Goal: Transaction & Acquisition: Book appointment/travel/reservation

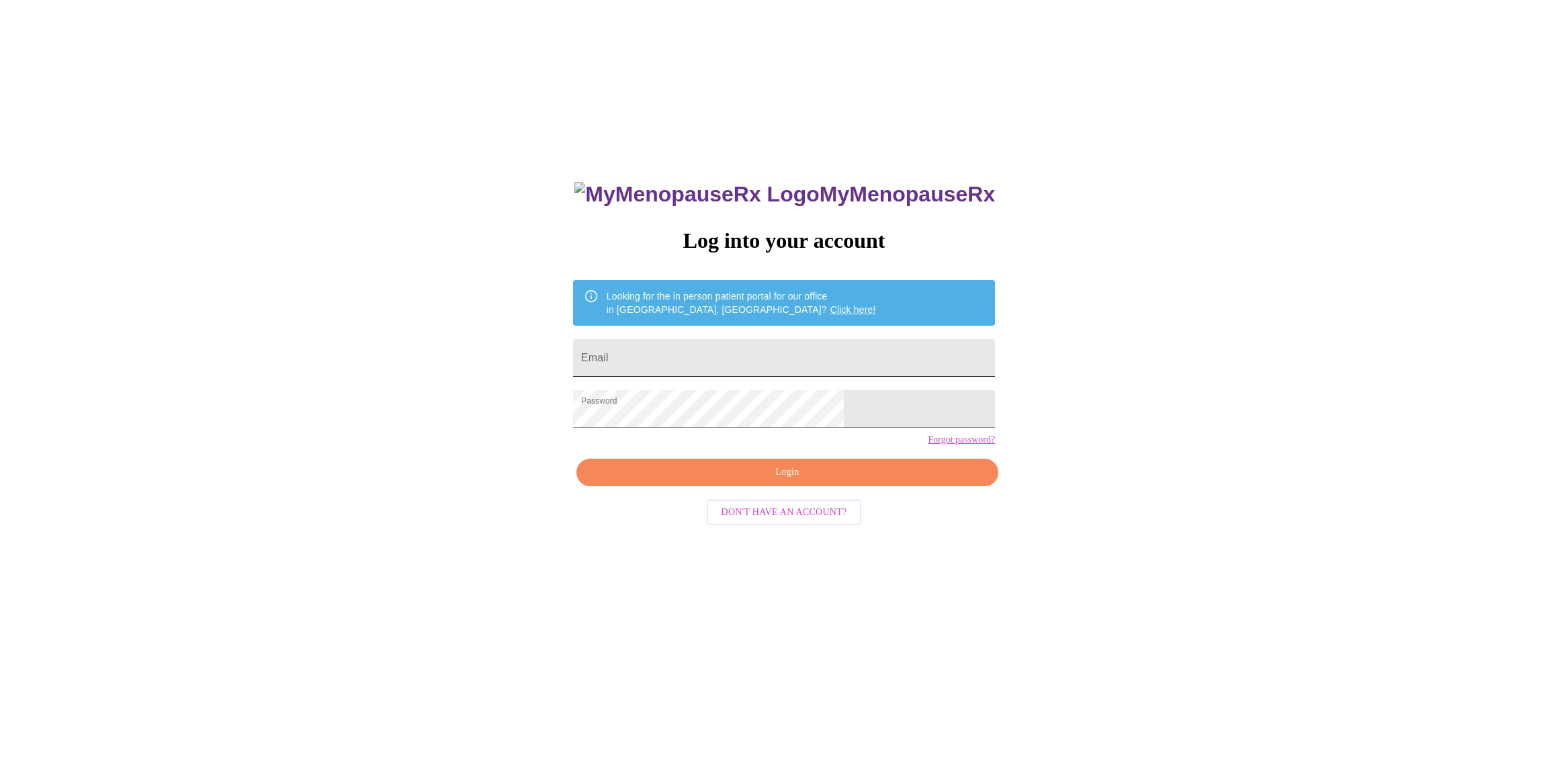
click at [707, 351] on input "Email" at bounding box center [784, 358] width 422 height 38
type input "catwell98@gmail.com"
click at [802, 481] on span "Login" at bounding box center [787, 472] width 391 height 16
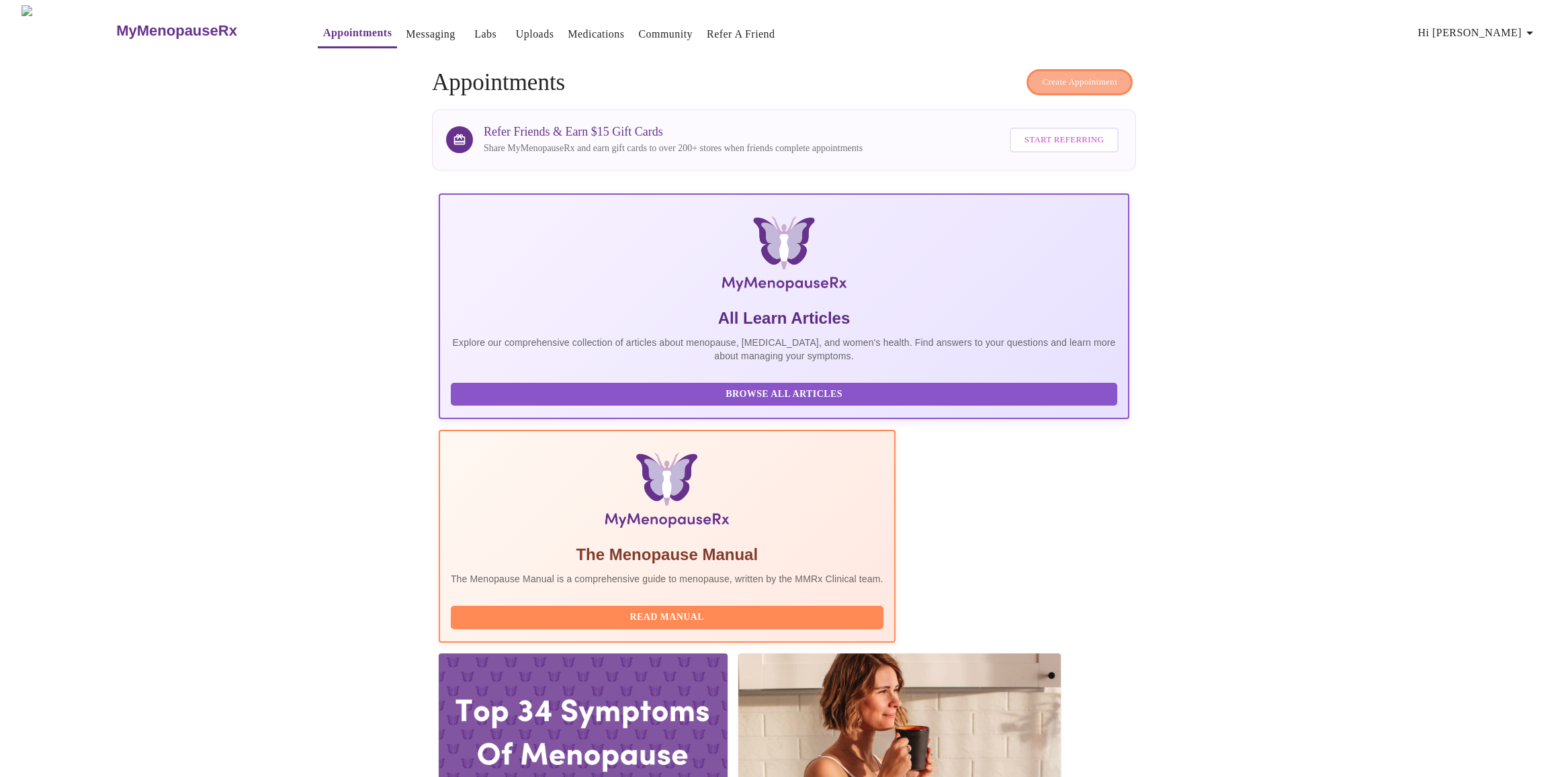
click at [1072, 74] on span "Create Appointment" at bounding box center [1079, 82] width 75 height 16
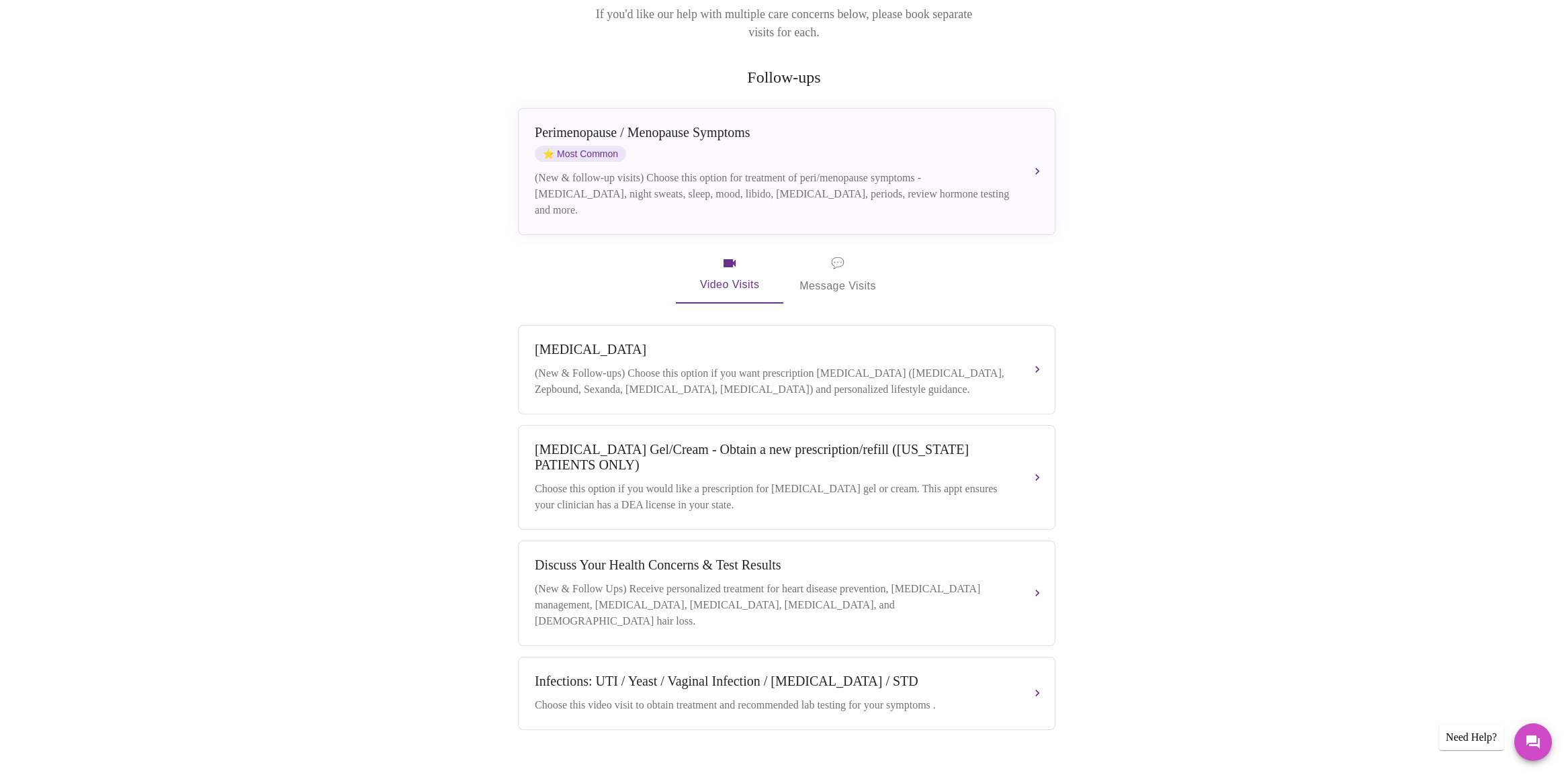
scroll to position [217, 0]
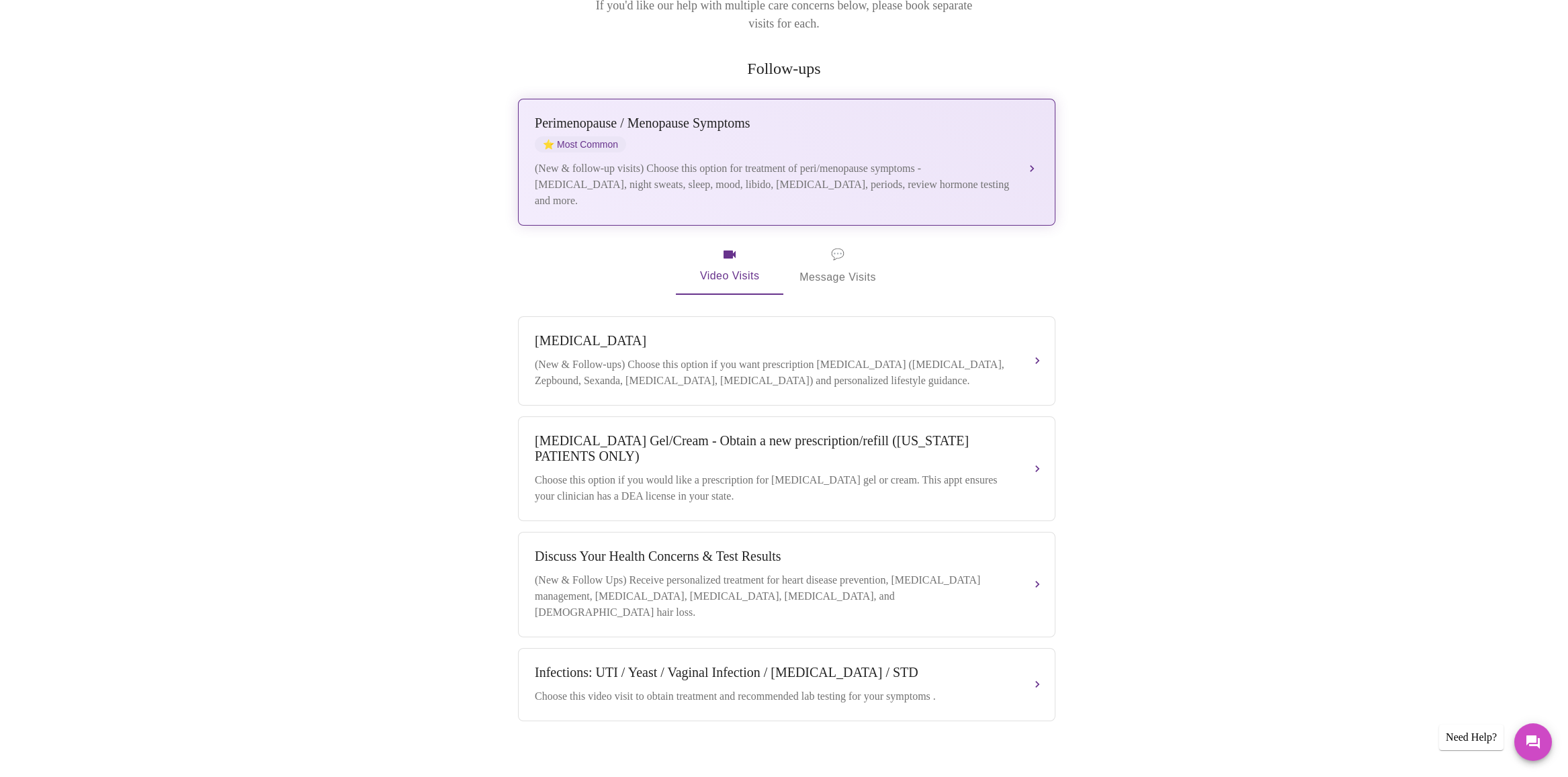
click at [775, 135] on div "Perimenopause / Menopause Symptoms ⭐ Most Common (New & follow-up visits) Choos…" at bounding box center [787, 162] width 504 height 93
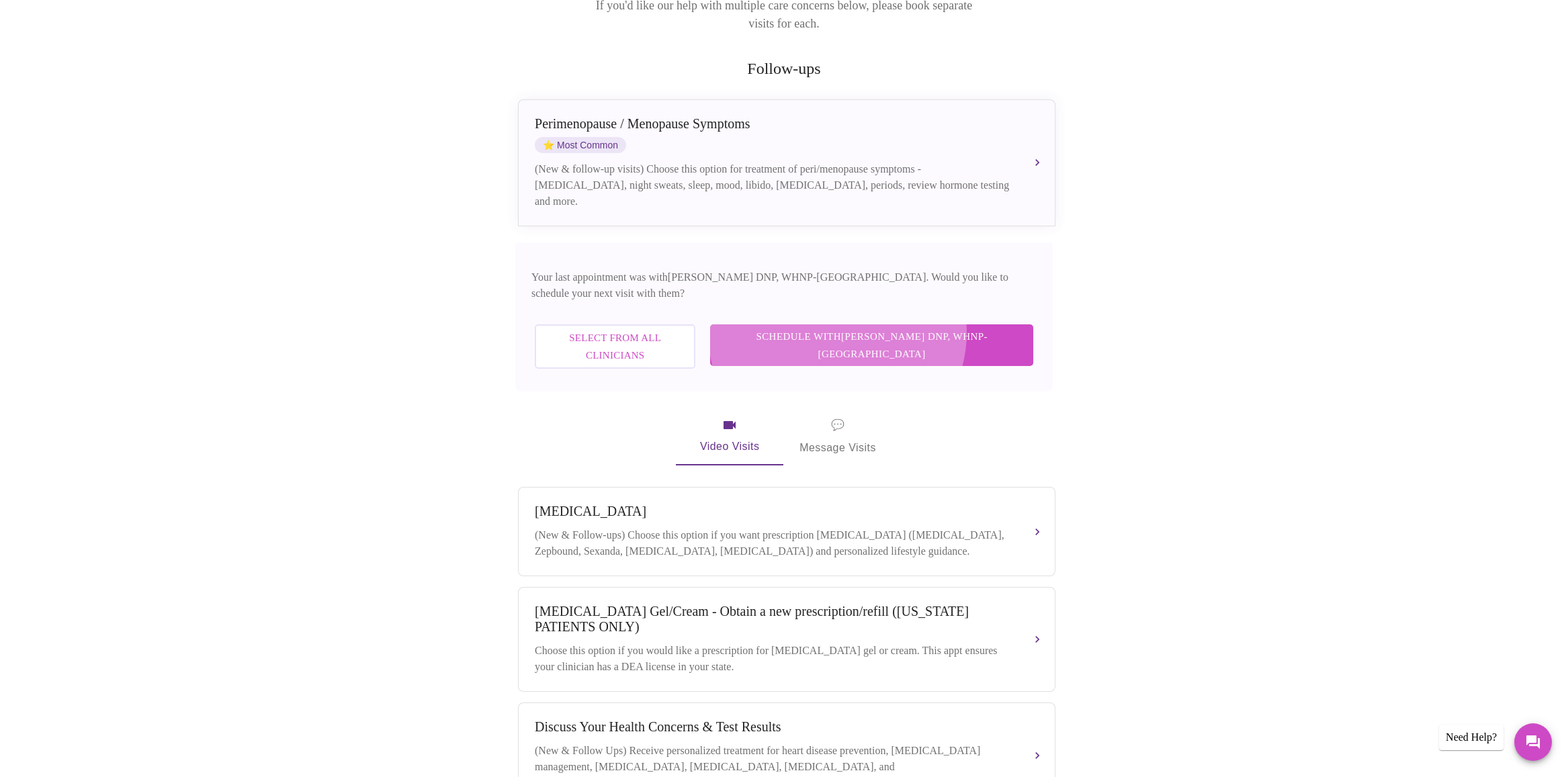
click at [906, 328] on span "Schedule with Laura Smith DNP, WHNP-BC" at bounding box center [871, 345] width 296 height 35
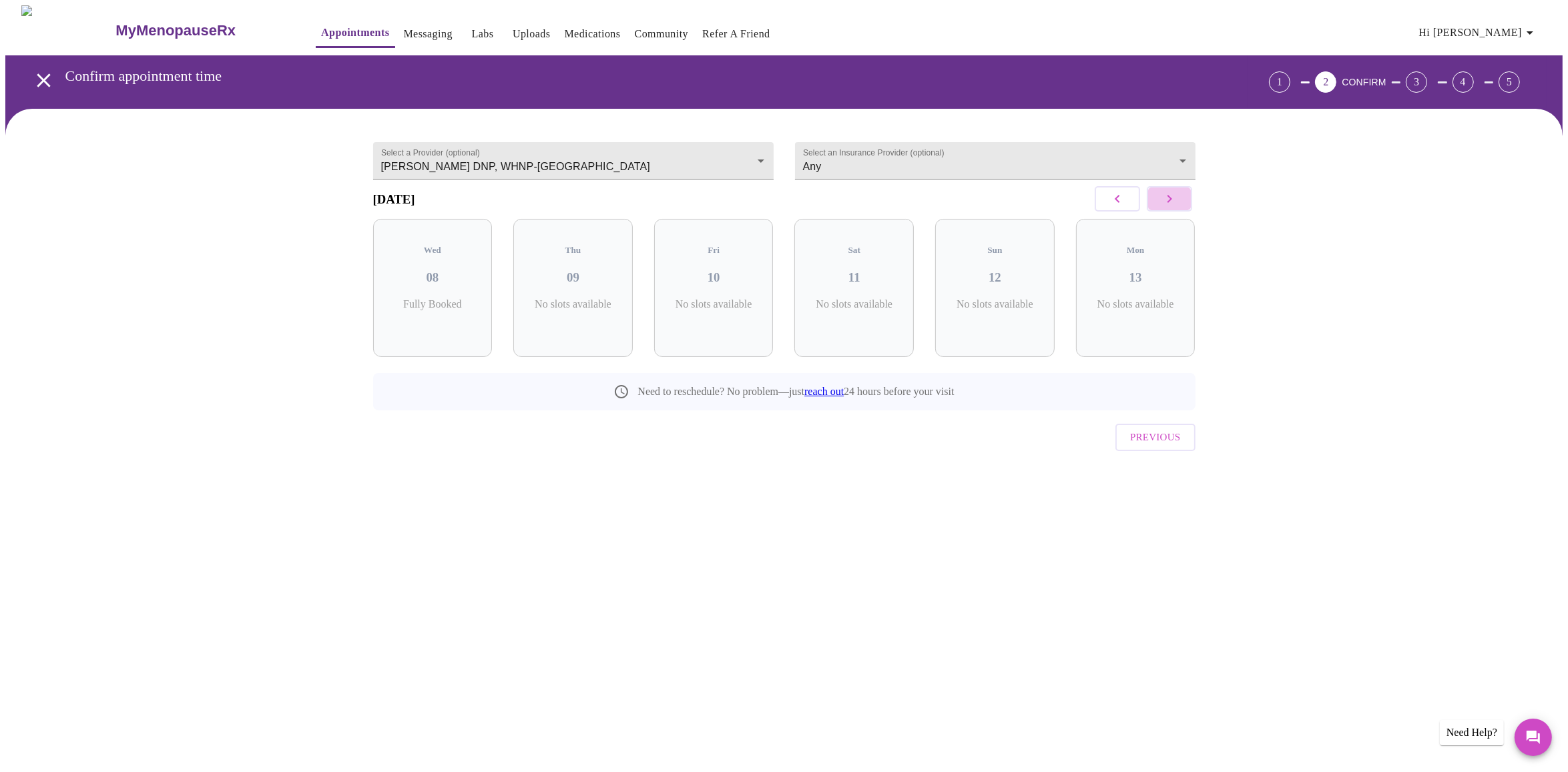
click at [1172, 203] on icon "button" at bounding box center [1169, 199] width 16 height 16
click at [1010, 274] on h3 "17" at bounding box center [994, 277] width 98 height 15
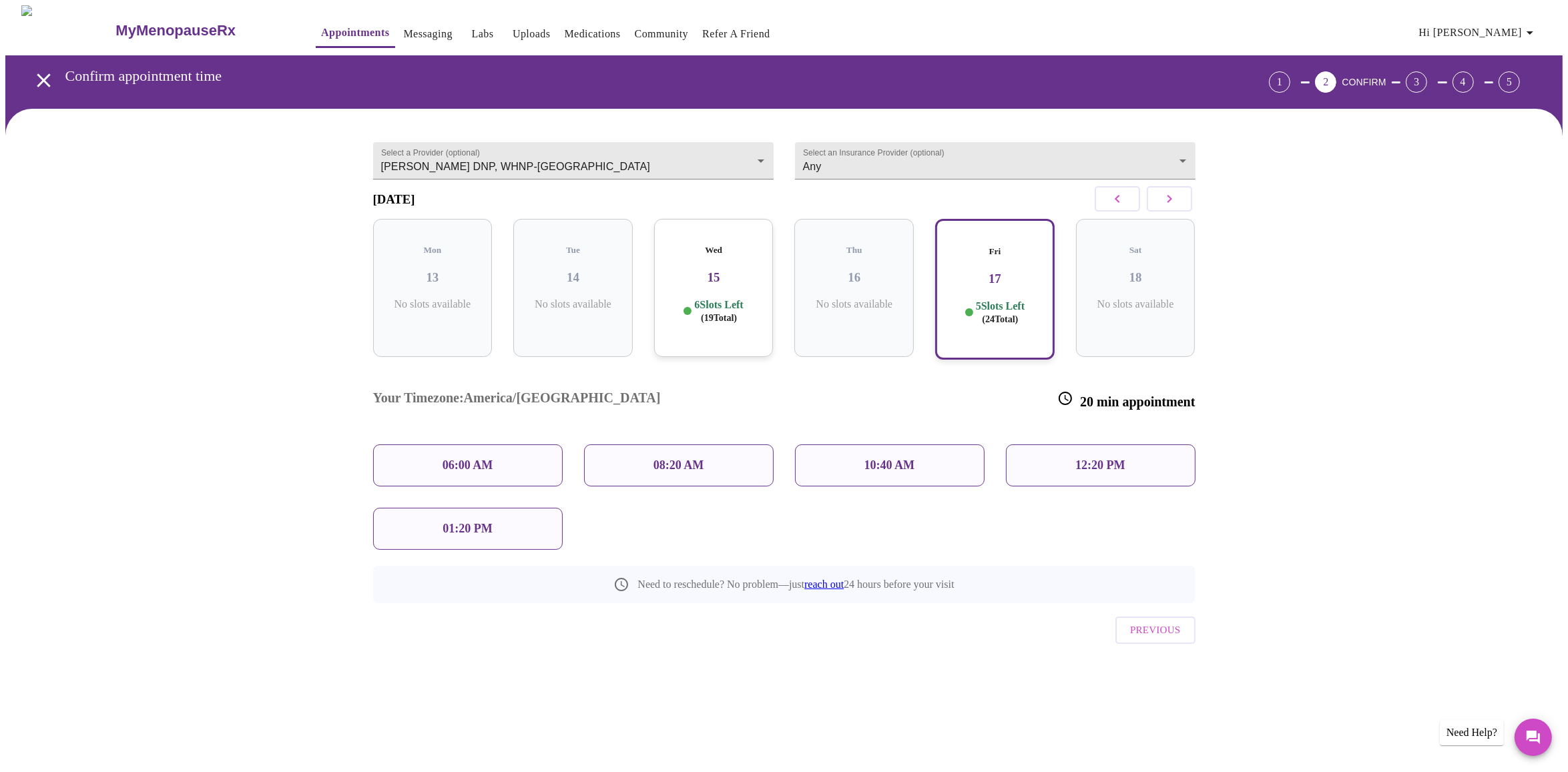
click at [824, 444] on div "10:40 AM" at bounding box center [890, 465] width 190 height 42
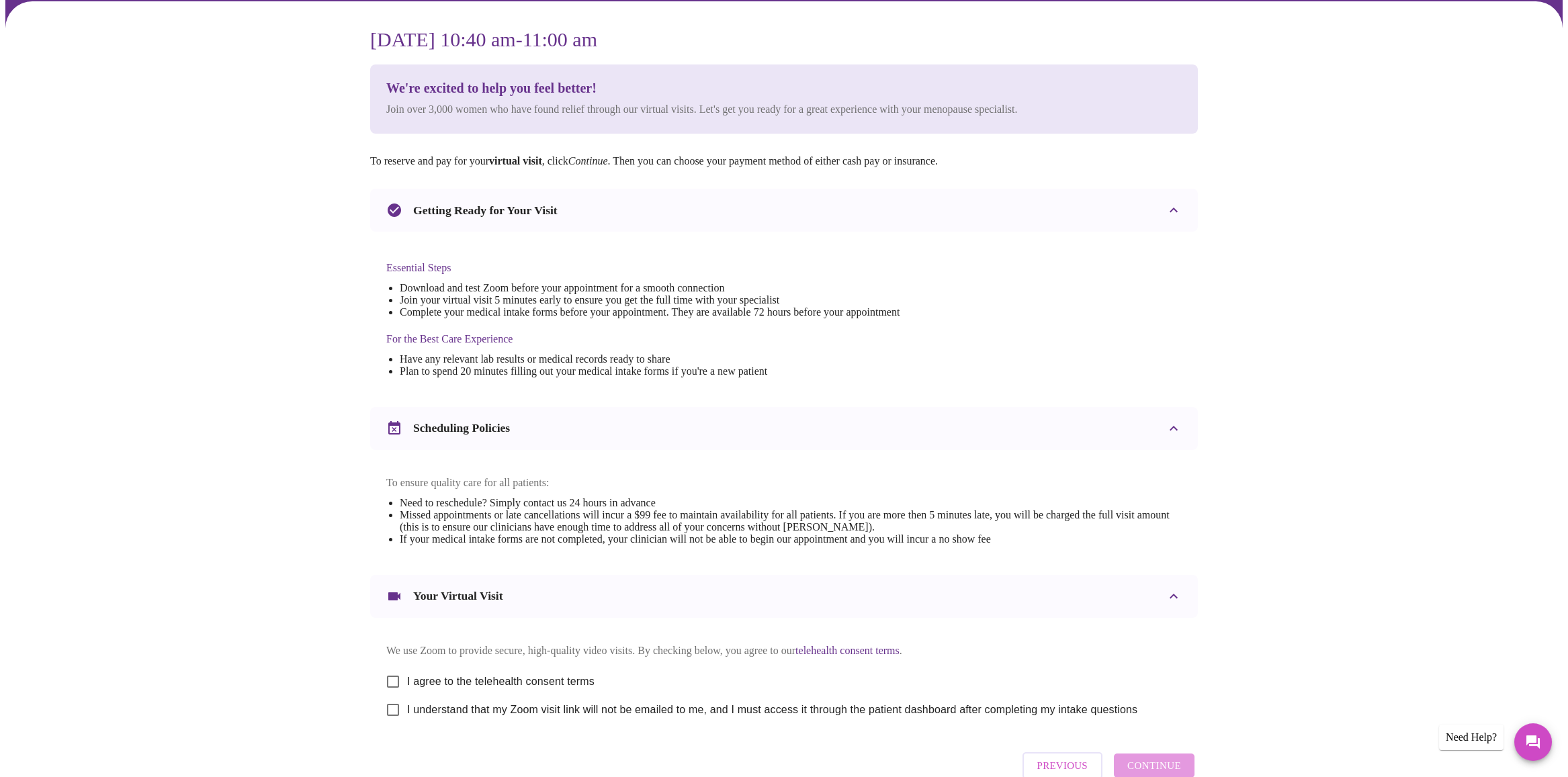
scroll to position [195, 0]
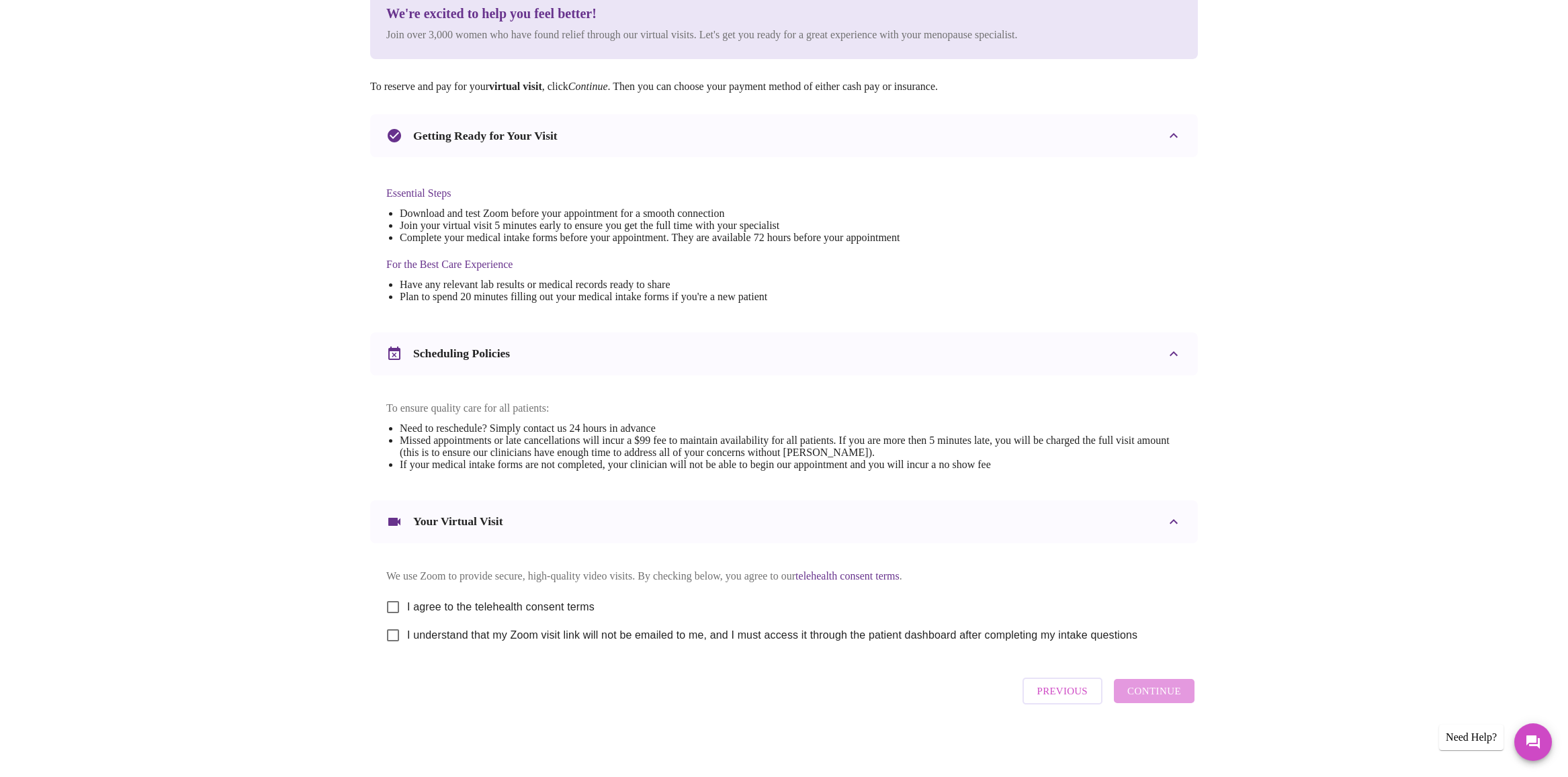
click at [393, 603] on input "I agree to the telehealth consent terms" at bounding box center [393, 607] width 28 height 28
checkbox input "true"
click at [394, 639] on input "I understand that my Zoom visit link will not be emailed to me, and I must acce…" at bounding box center [393, 635] width 28 height 28
checkbox input "true"
click at [1167, 700] on span "Continue" at bounding box center [1154, 691] width 54 height 17
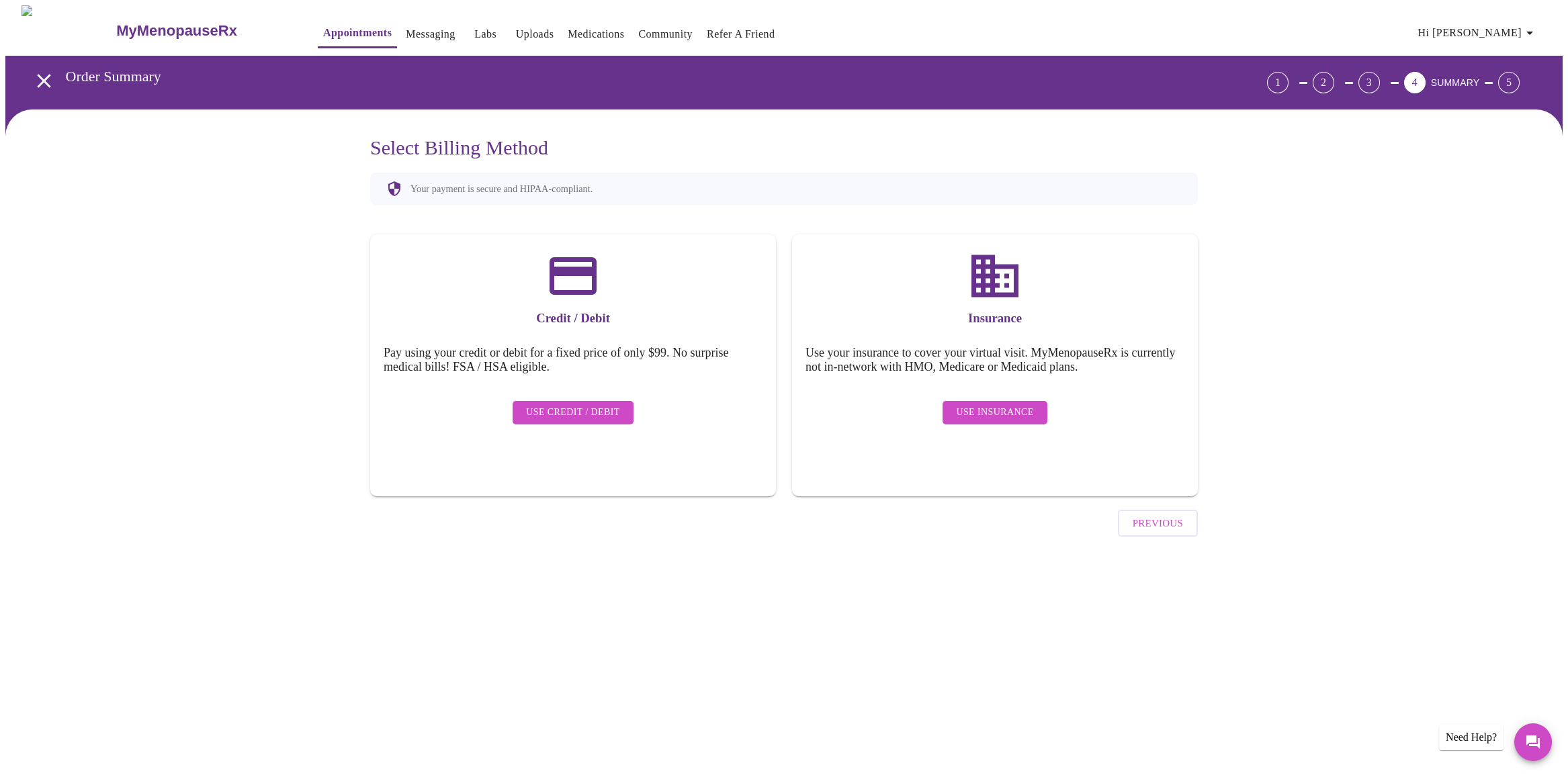
scroll to position [0, 0]
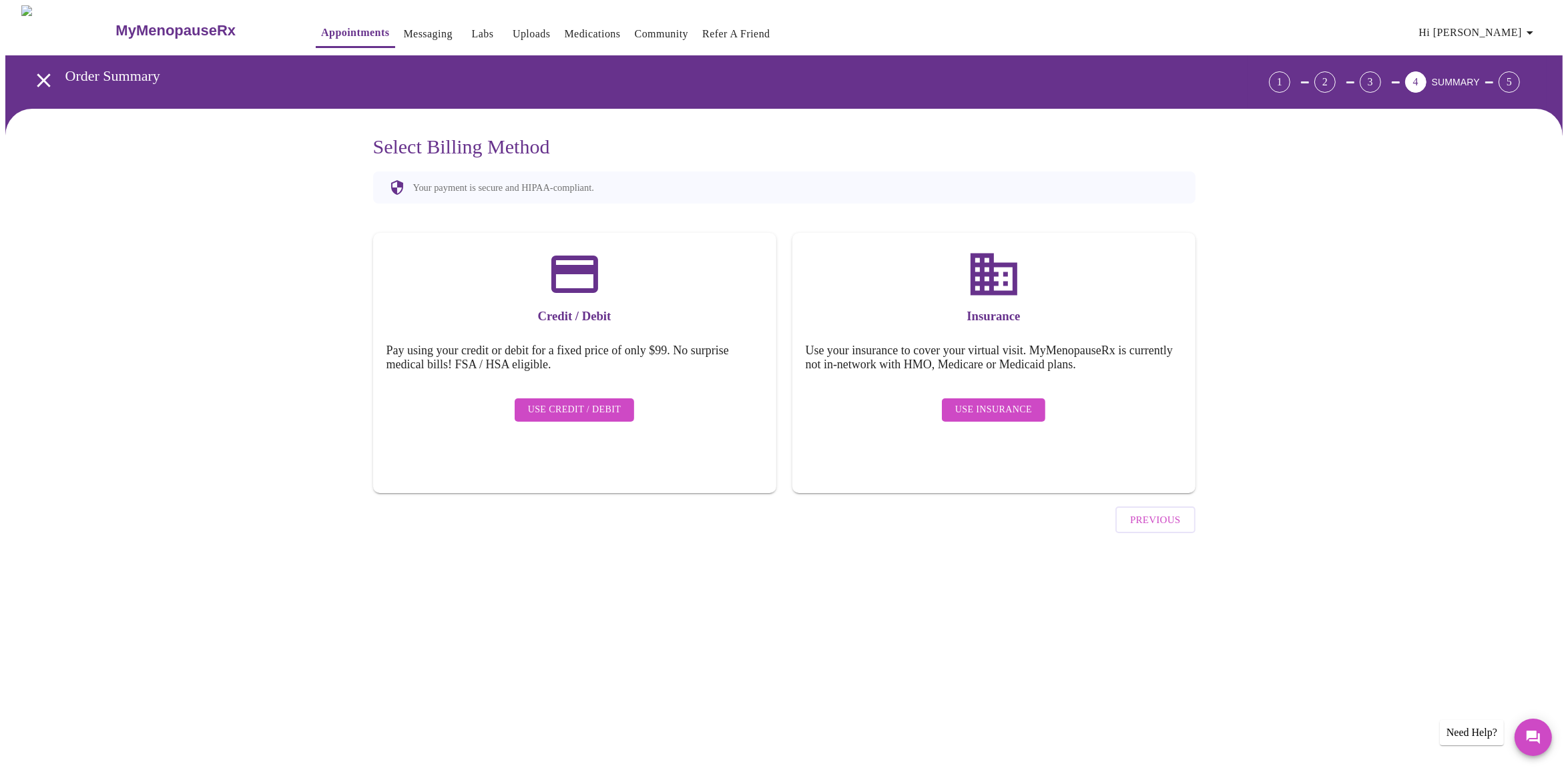
click at [1004, 401] on span "Use Insurance" at bounding box center [992, 409] width 76 height 16
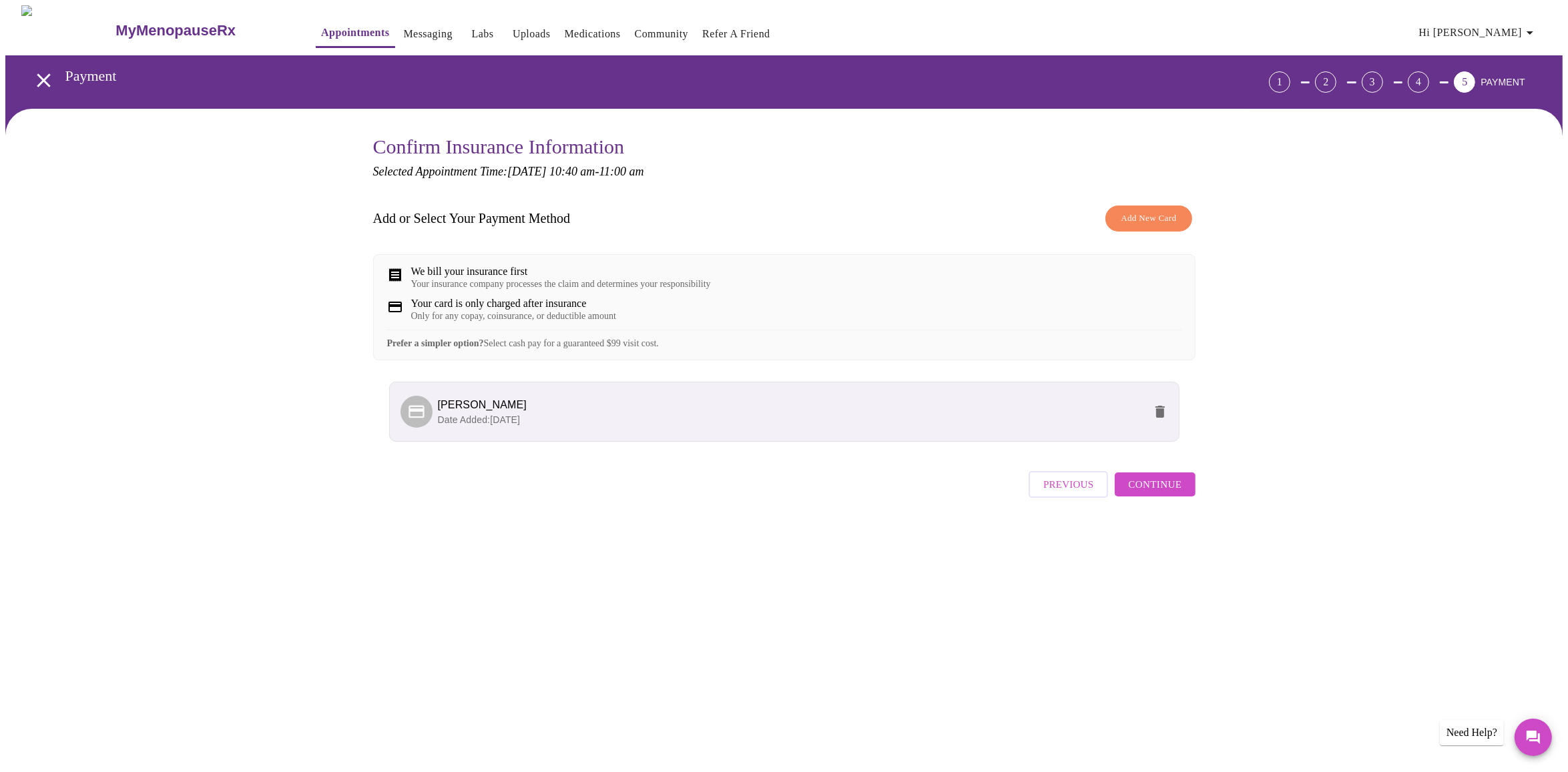
click at [1169, 493] on span "Continue" at bounding box center [1155, 485] width 53 height 17
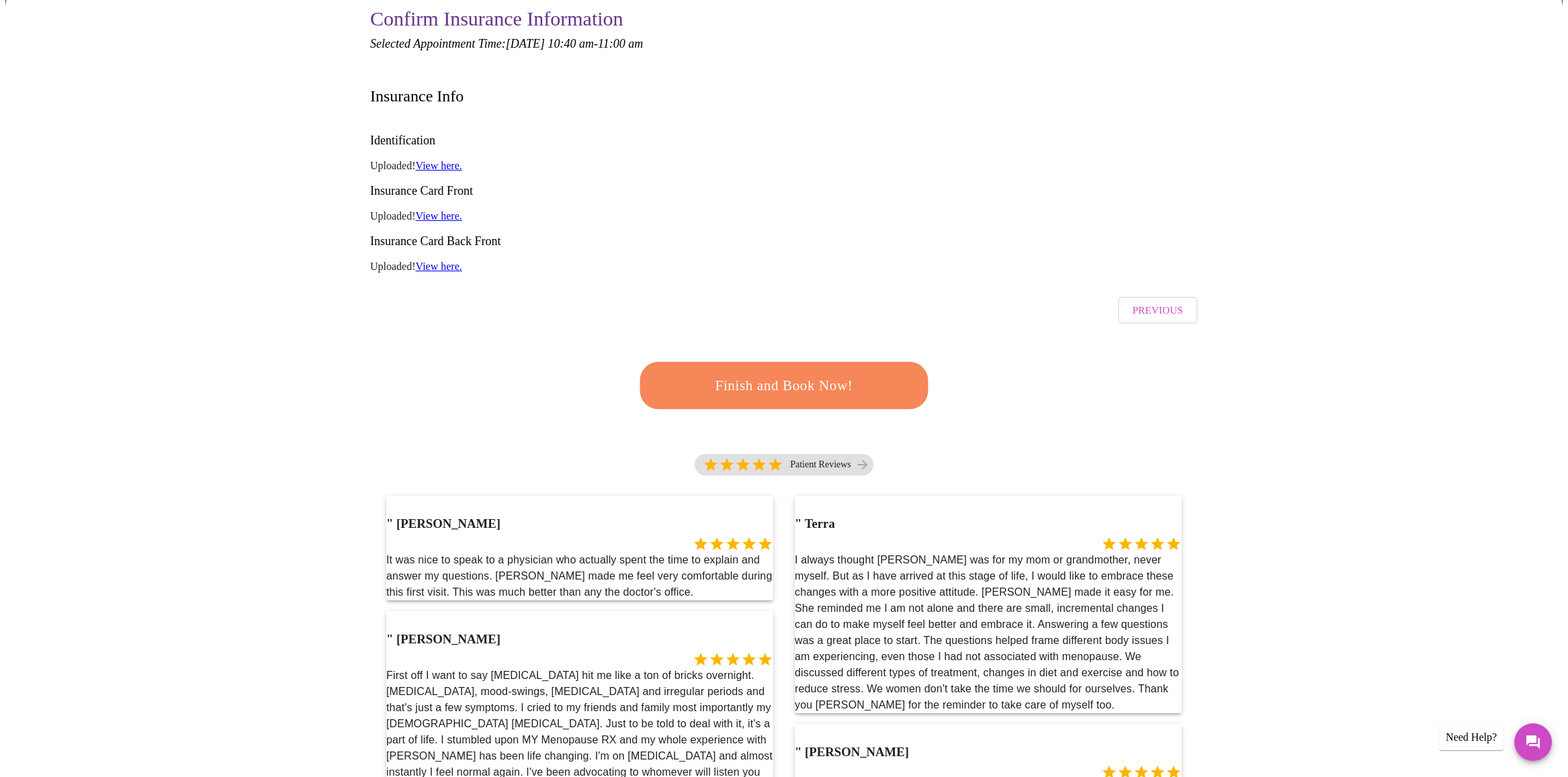
scroll to position [135, 0]
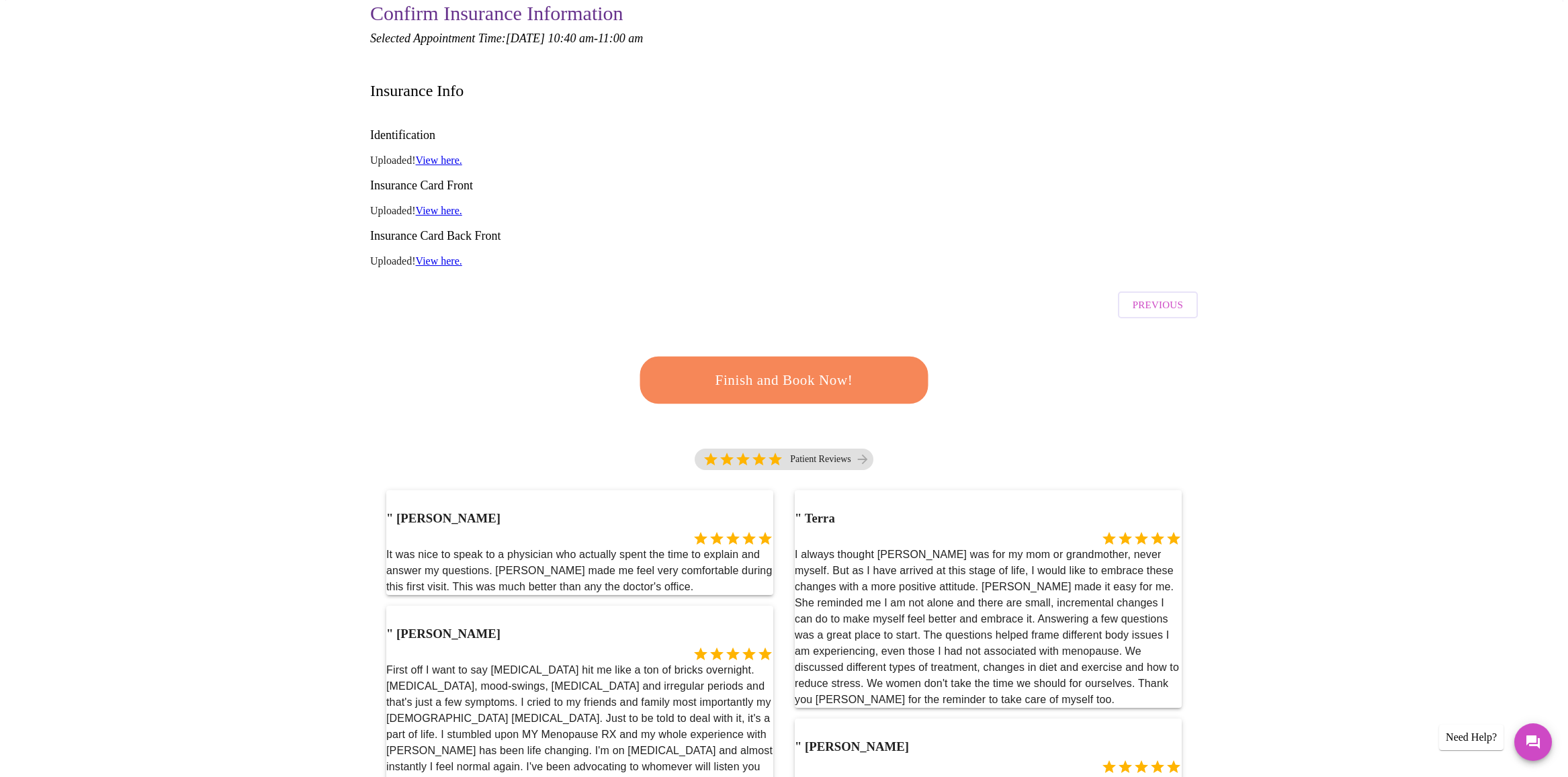
click at [834, 368] on span "Finish and Book Now!" at bounding box center [784, 380] width 249 height 25
